Goal: Browse casually: Explore the website without a specific task or goal

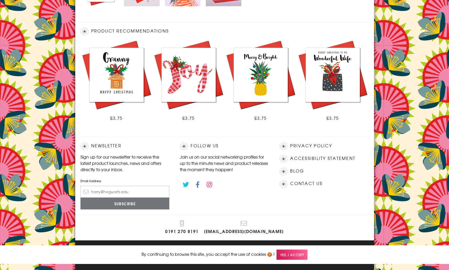
scroll to position [271, 0]
